Goal: Task Accomplishment & Management: Manage account settings

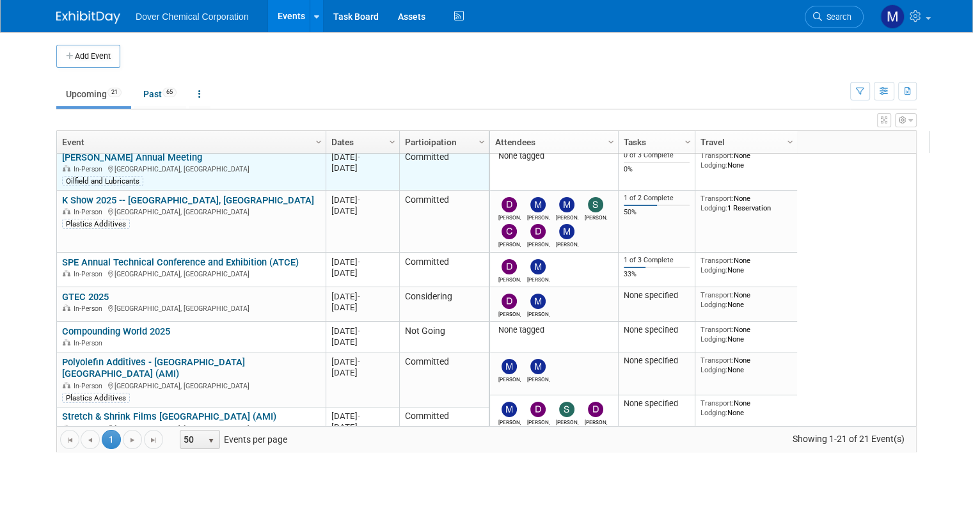
scroll to position [80, 0]
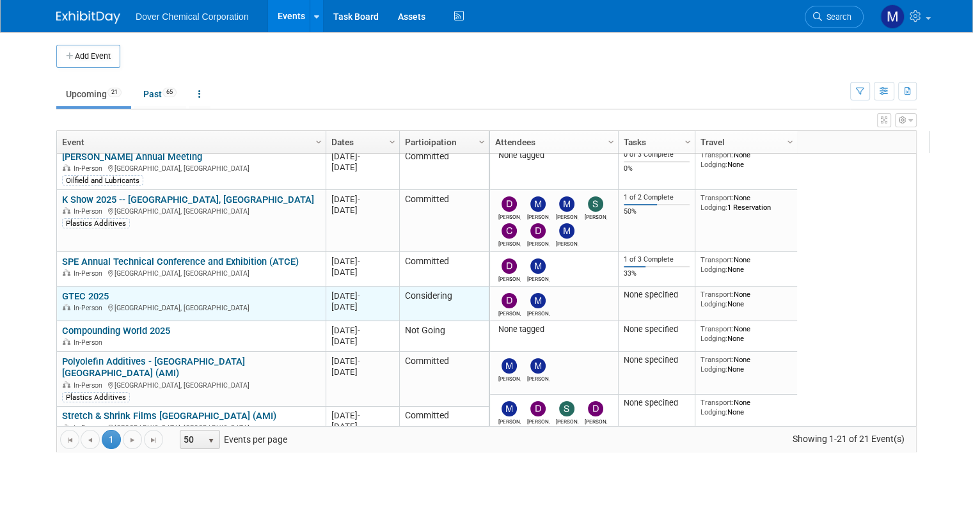
click at [427, 299] on td "Considering" at bounding box center [444, 303] width 90 height 35
click at [437, 297] on td "Considering" at bounding box center [444, 303] width 90 height 35
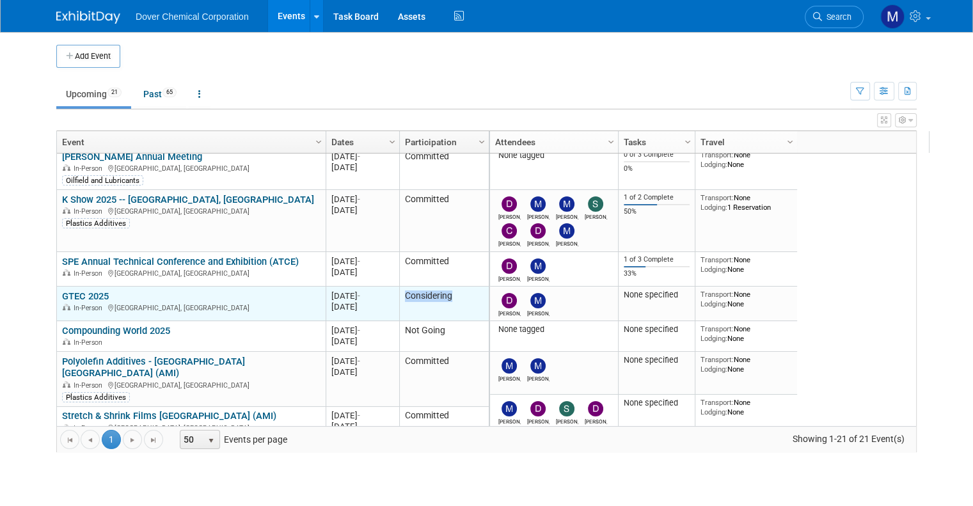
click at [87, 294] on link "GTEC 2025" at bounding box center [85, 296] width 47 height 12
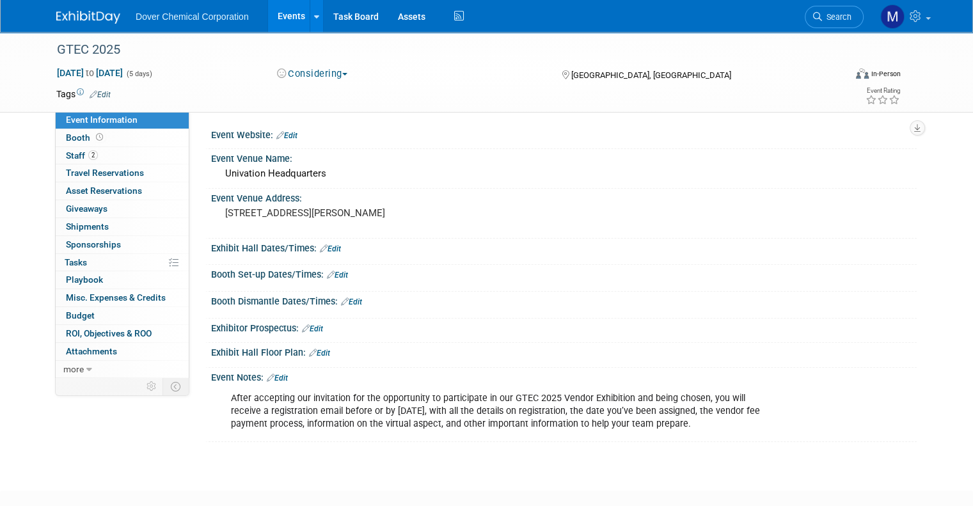
click at [305, 75] on button "Considering" at bounding box center [312, 73] width 80 height 13
click at [311, 93] on link "Committed" at bounding box center [323, 95] width 101 height 18
click at [56, 11] on img at bounding box center [88, 17] width 64 height 13
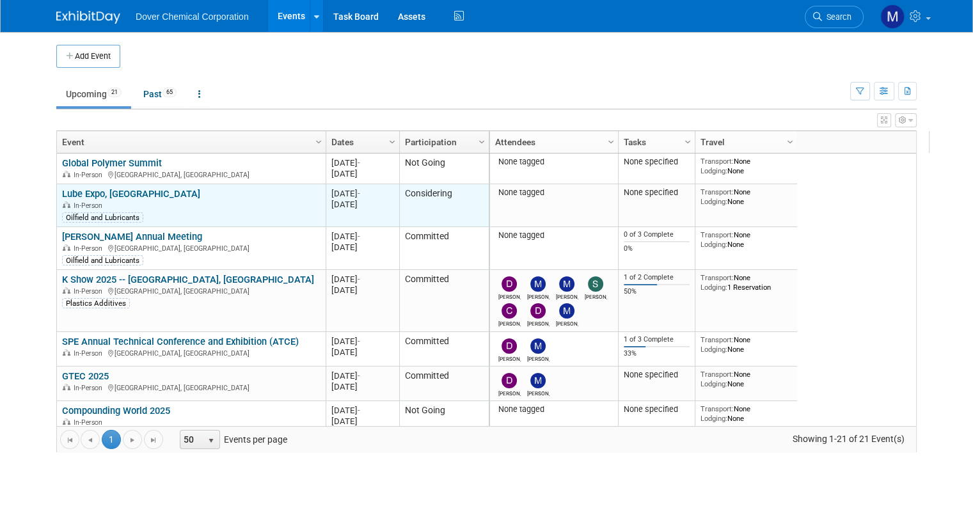
click at [97, 197] on link "Lube Expo, [GEOGRAPHIC_DATA]" at bounding box center [131, 194] width 138 height 12
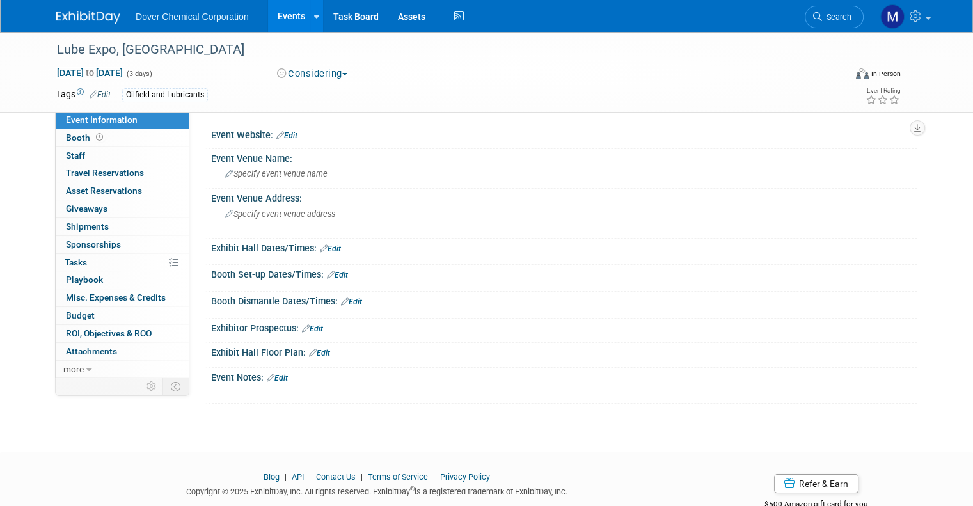
click at [304, 75] on button "Considering" at bounding box center [312, 73] width 80 height 13
click at [310, 130] on link "Not Going" at bounding box center [323, 130] width 101 height 18
click at [95, 17] on img at bounding box center [88, 17] width 64 height 13
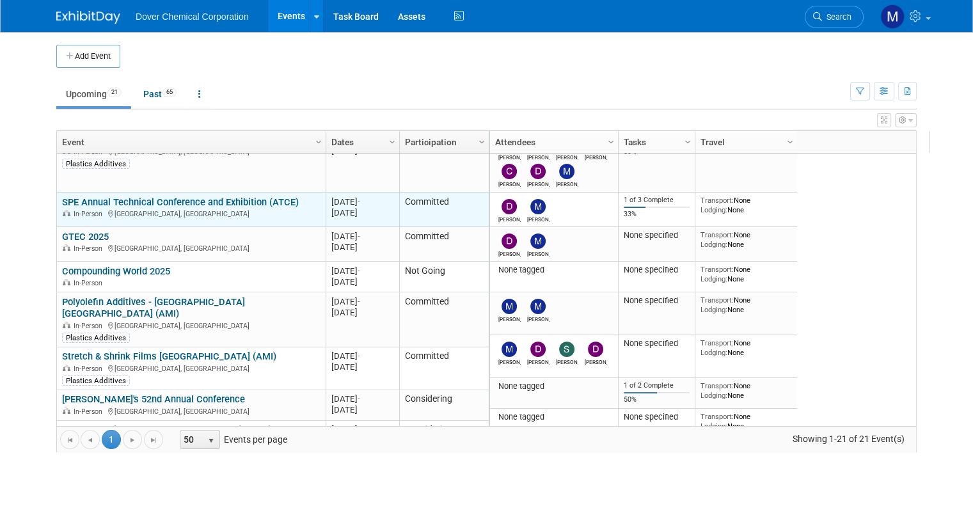
click at [157, 194] on td "SPE Annual Technical Conference and Exhibition (ATCE) SPE Annual Technical Conf…" at bounding box center [191, 209] width 269 height 35
click at [158, 199] on link "SPE Annual Technical Conference and Exhibition (ATCE)" at bounding box center [180, 202] width 237 height 12
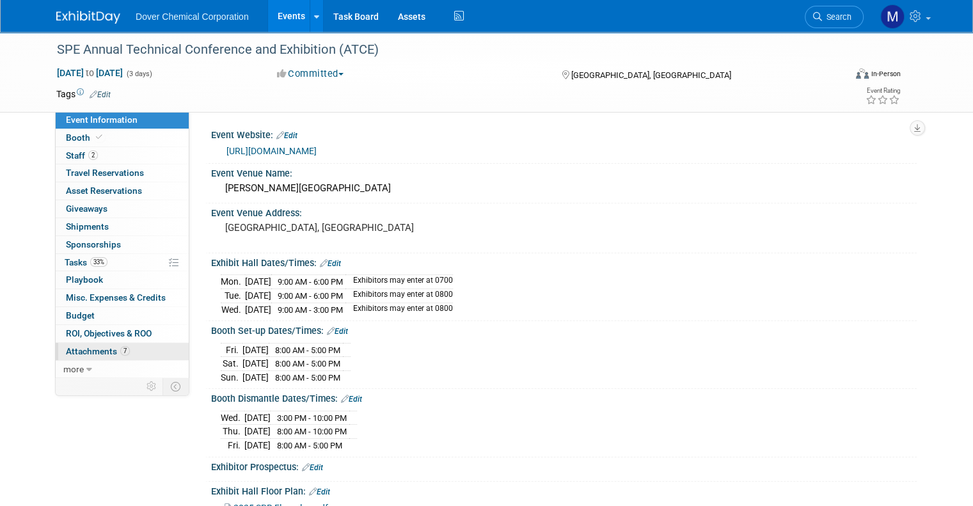
click at [87, 353] on span "Attachments 7" at bounding box center [98, 351] width 64 height 10
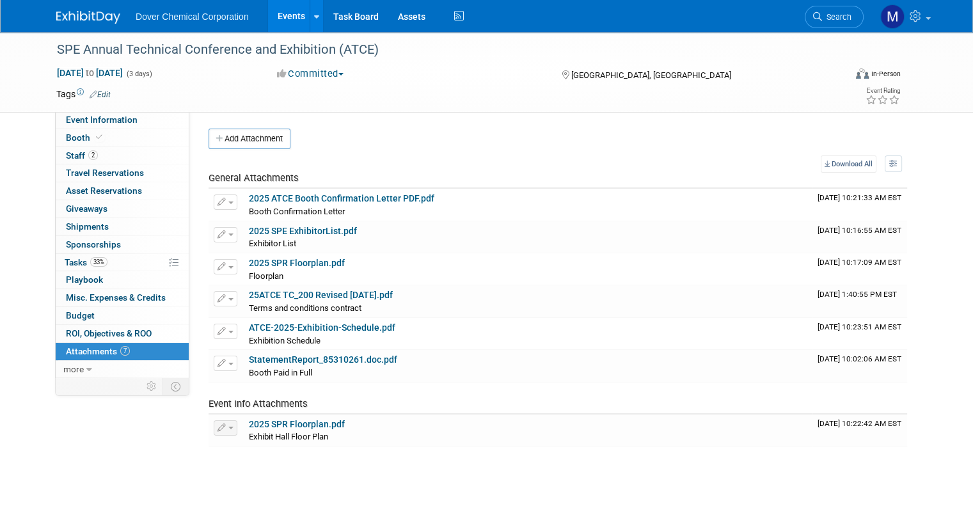
click at [104, 347] on span "Attachments 7" at bounding box center [98, 351] width 64 height 10
click at [266, 134] on button "Add Attachment" at bounding box center [249, 139] width 82 height 20
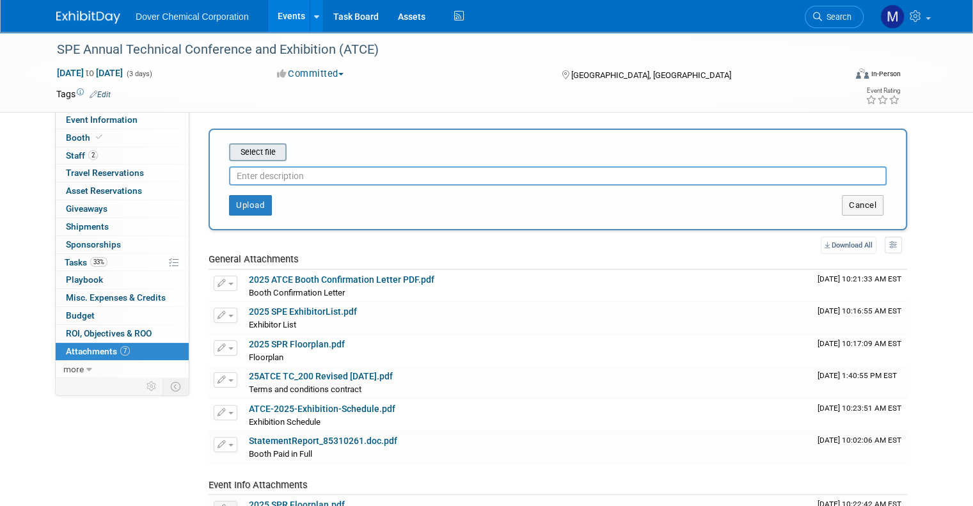
click at [258, 153] on input "file" at bounding box center [209, 152] width 152 height 15
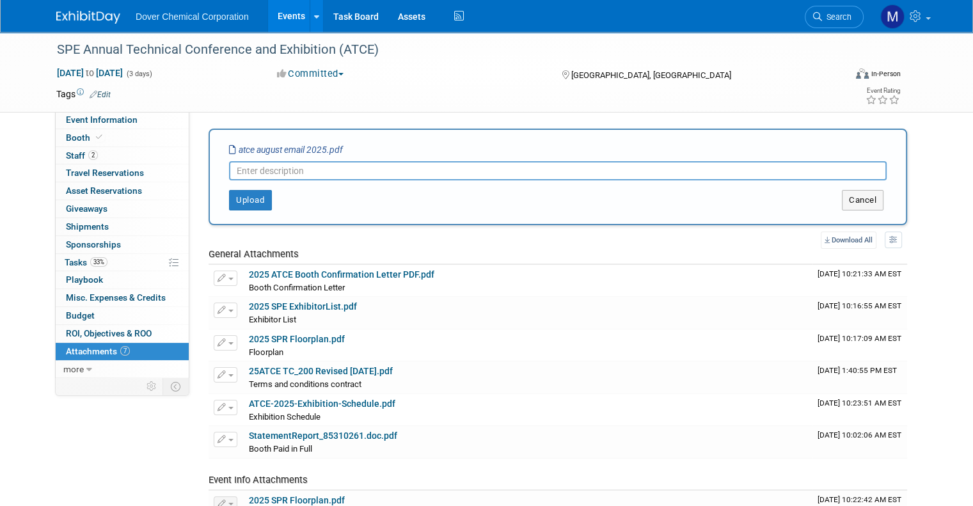
click at [336, 169] on input "text" at bounding box center [557, 170] width 657 height 19
type input "Email Update - August 2025"
click at [246, 200] on button "Upload" at bounding box center [250, 200] width 43 height 20
